Goal: Navigation & Orientation: Go to known website

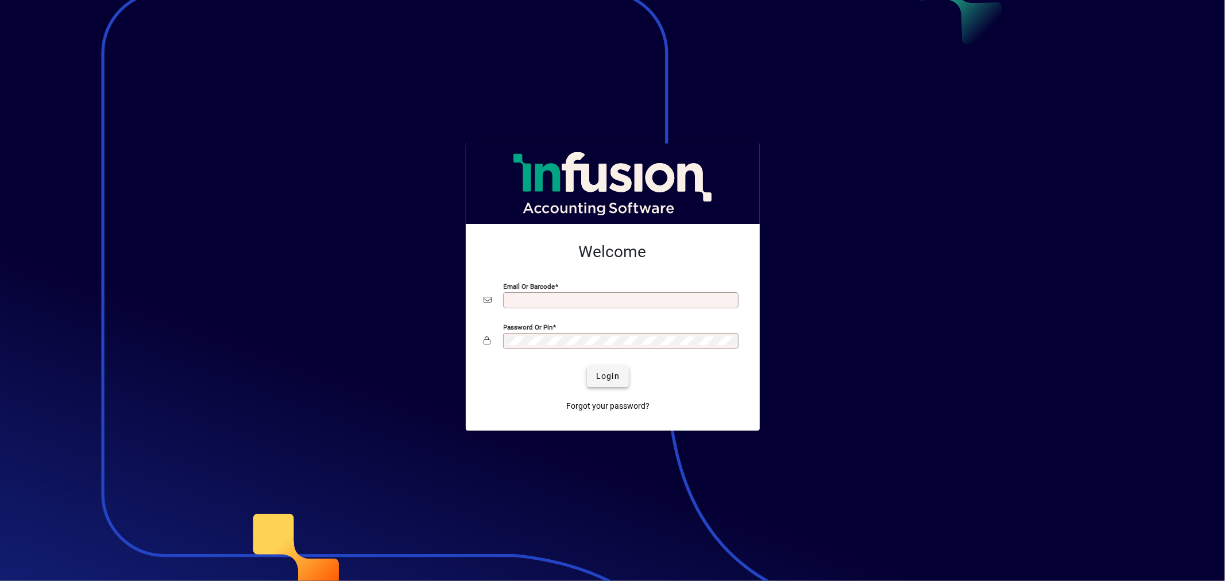
type input "**********"
click at [615, 374] on span "Login" at bounding box center [608, 376] width 24 height 12
